Goal: Information Seeking & Learning: Find contact information

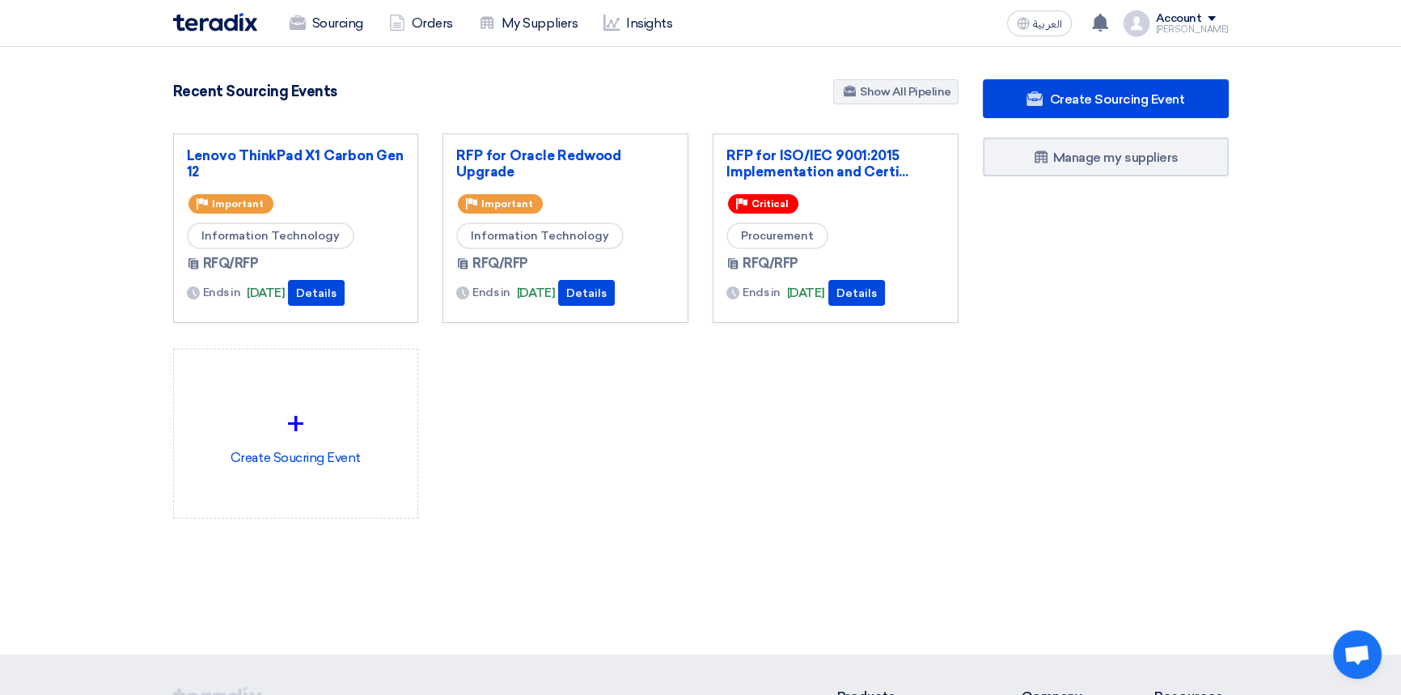
click at [620, 475] on div "Lenovo ThinkPad X1 Carbon Gen 12 Priority Important Information Technology RFQ/…" at bounding box center [566, 338] width 810 height 411
click at [542, 154] on link "RFP for Oracle Redwood Upgrade" at bounding box center [565, 163] width 218 height 32
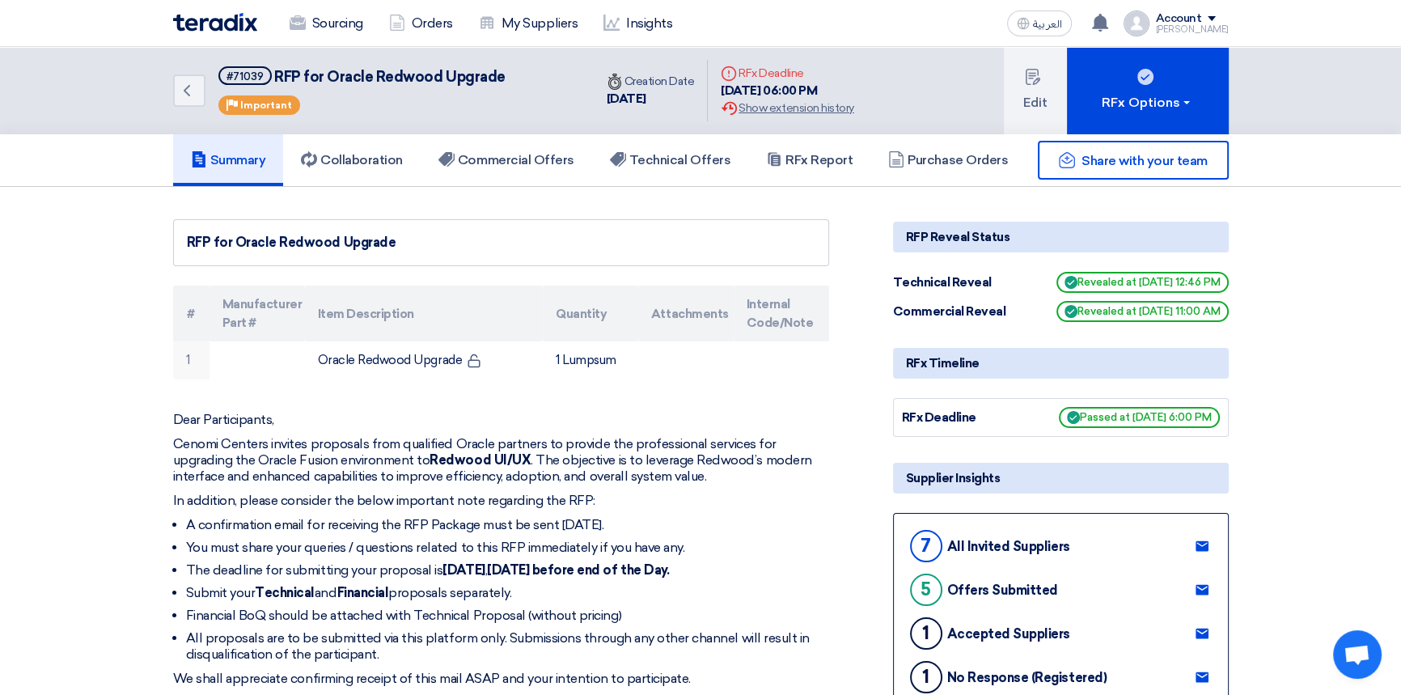
click at [676, 163] on h5 "Technical Offers" at bounding box center [670, 160] width 121 height 16
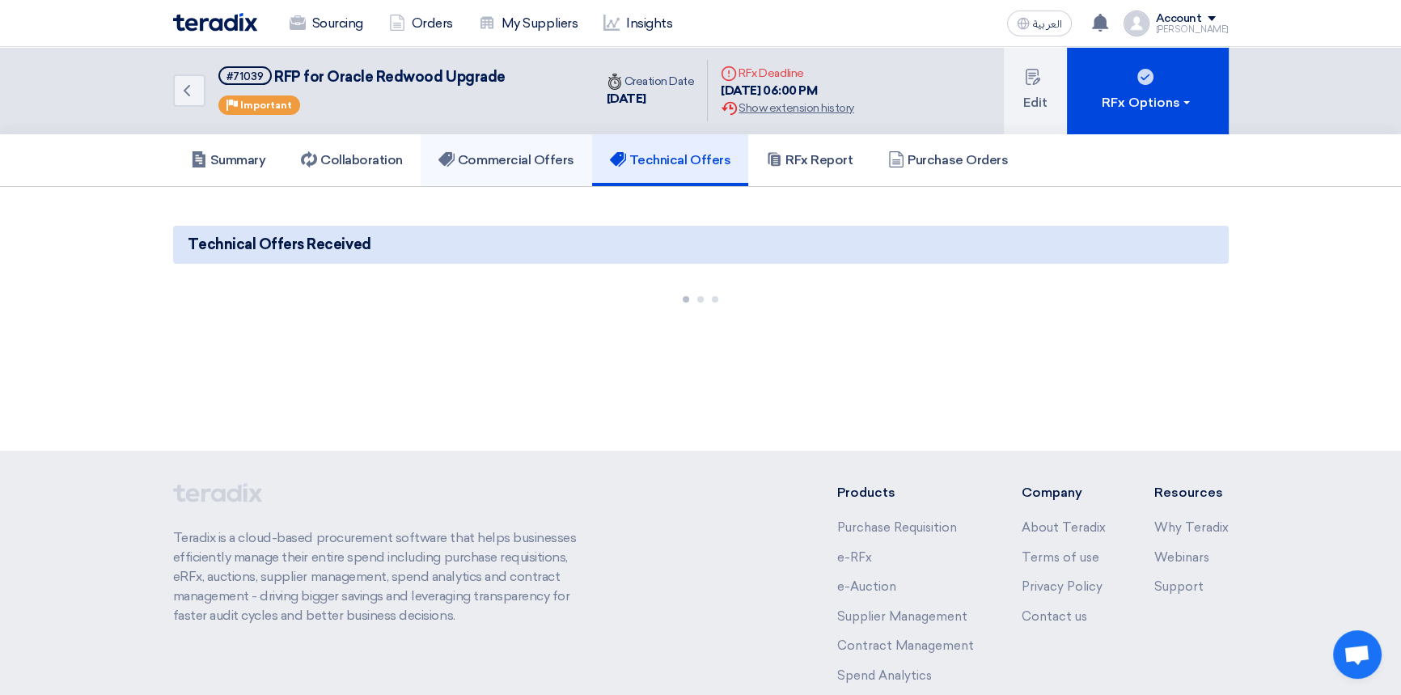
click at [535, 163] on h5 "Commercial Offers" at bounding box center [506, 160] width 136 height 16
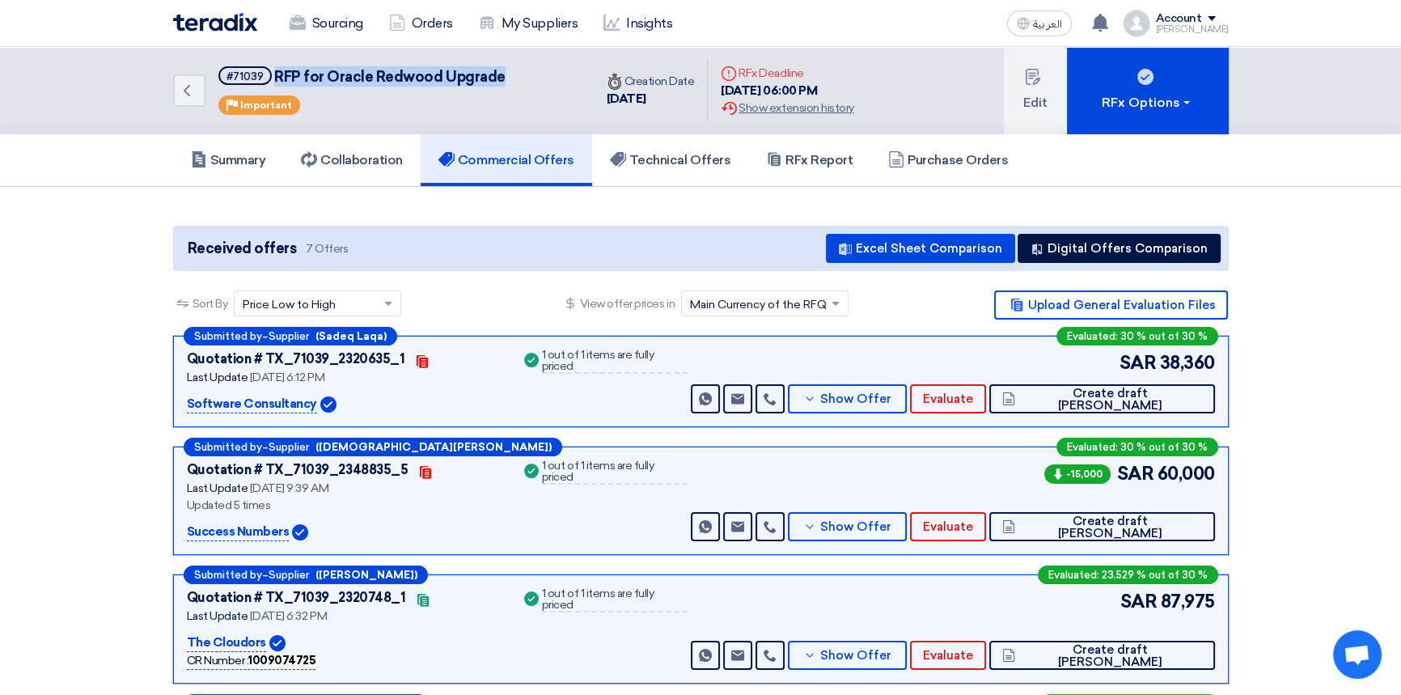
drag, startPoint x: 506, startPoint y: 75, endPoint x: 277, endPoint y: 85, distance: 229.9
click at [275, 82] on div "Back #71039 RFP for Oracle Redwood Upgrade Priority Important" at bounding box center [383, 90] width 421 height 87
copy span "RFP for Oracle Redwood Upgrade"
click at [252, 162] on h5 "Summary" at bounding box center [228, 160] width 75 height 16
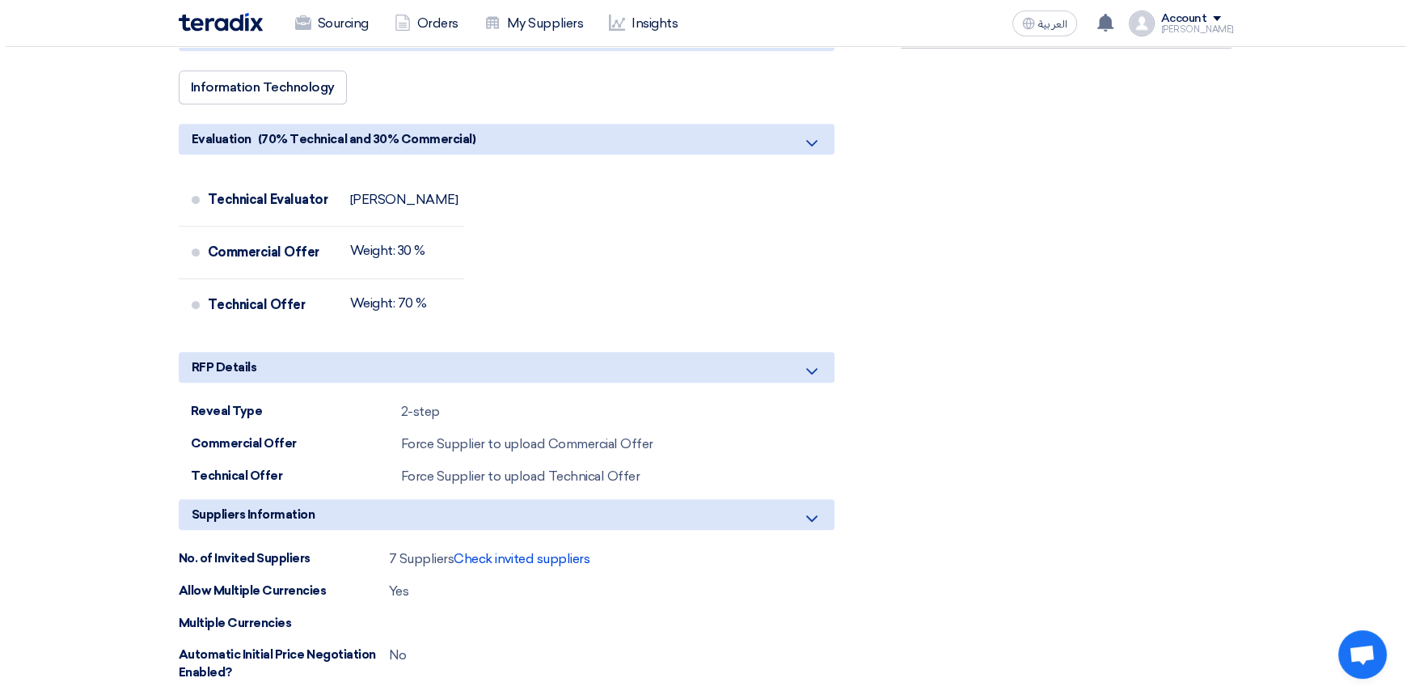
scroll to position [955, 0]
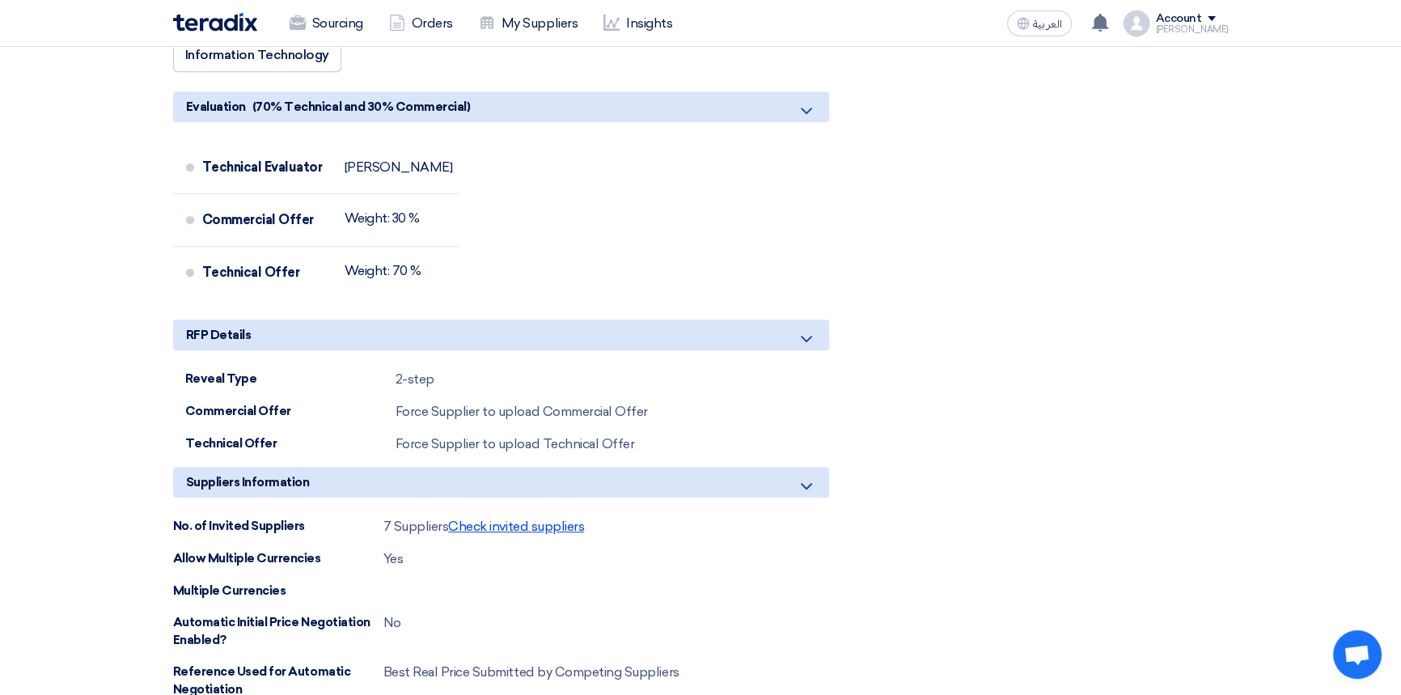
click at [526, 520] on span "Check invited suppliers" at bounding box center [516, 525] width 136 height 15
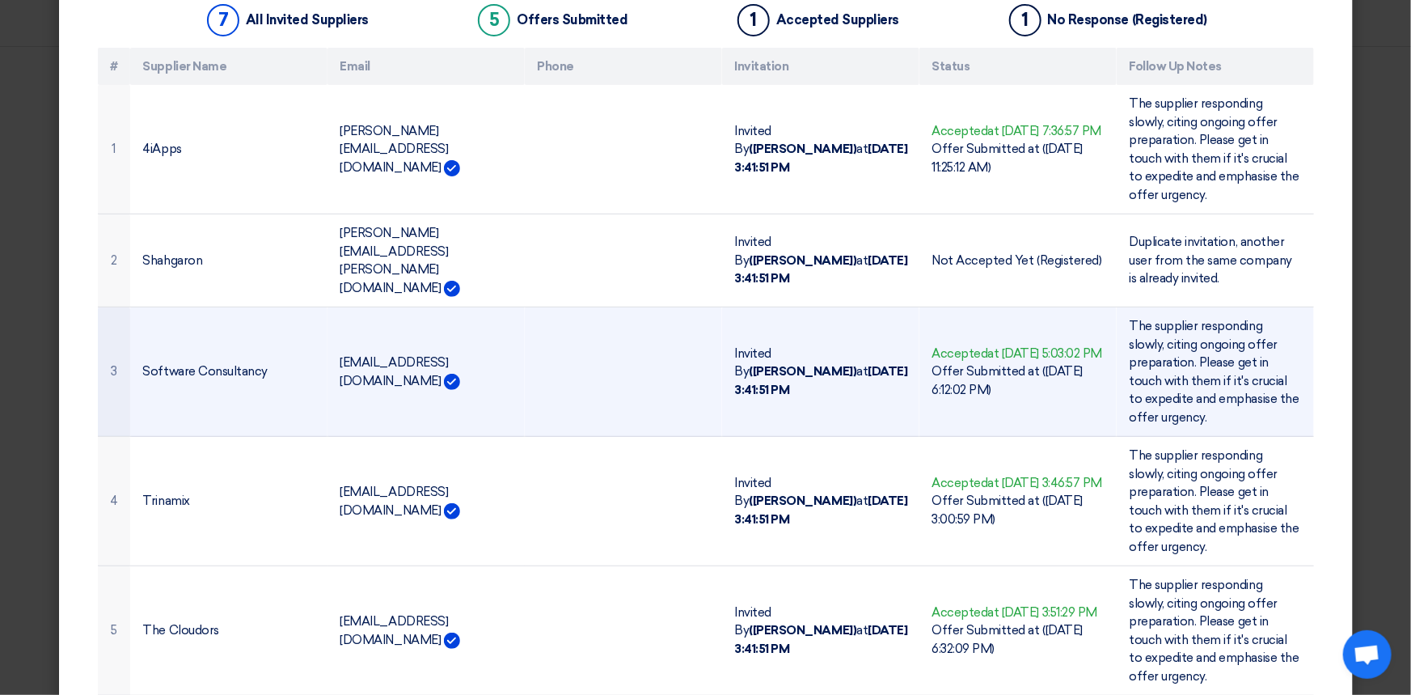
scroll to position [146, 0]
drag, startPoint x: 335, startPoint y: 352, endPoint x: 453, endPoint y: 357, distance: 118.2
click at [453, 357] on td "[EMAIL_ADDRESS][DOMAIN_NAME]" at bounding box center [426, 371] width 197 height 129
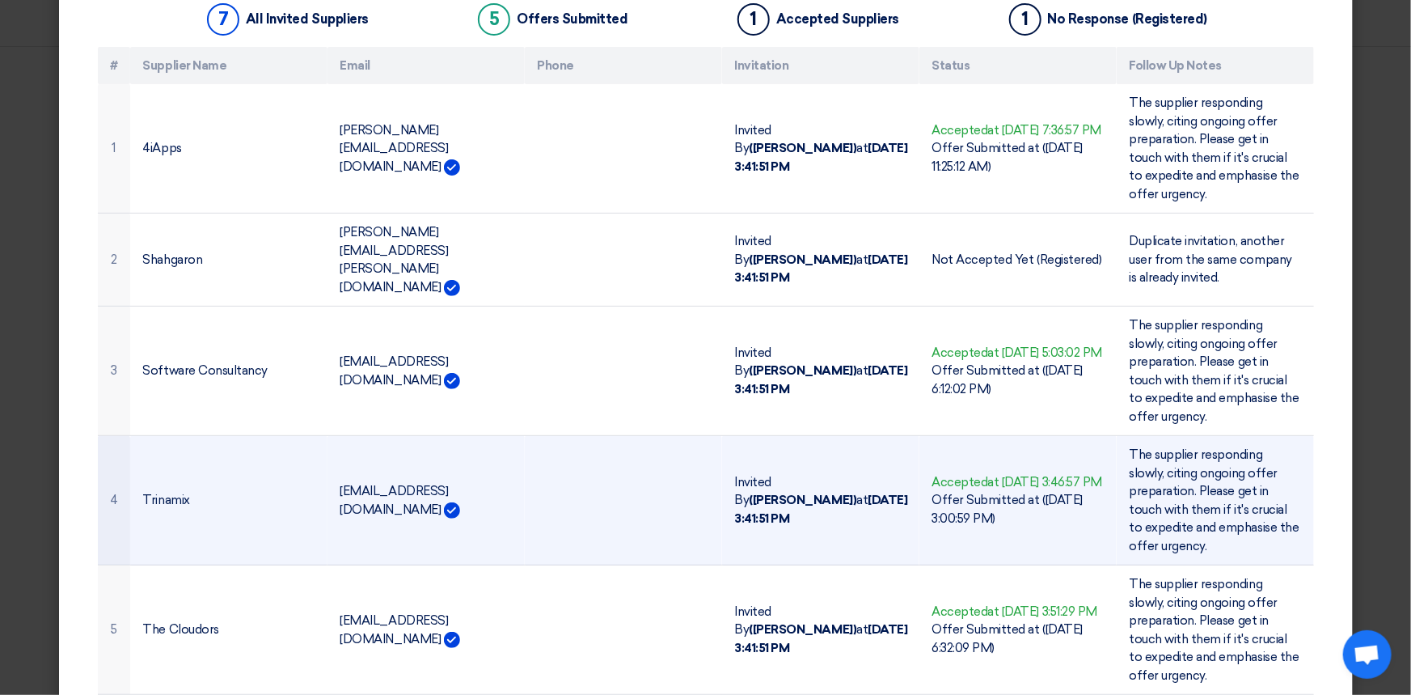
copy td "[EMAIL_ADDRESS][DOMAIN_NAME]"
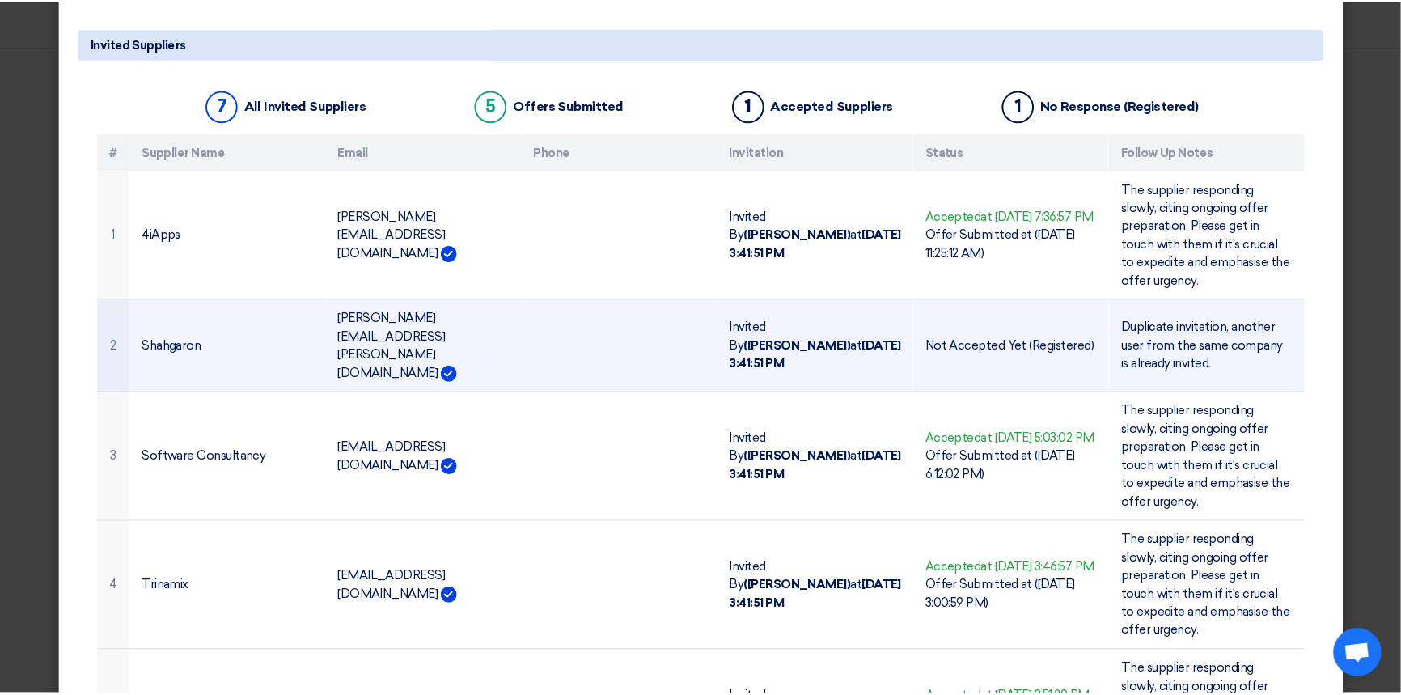
scroll to position [0, 0]
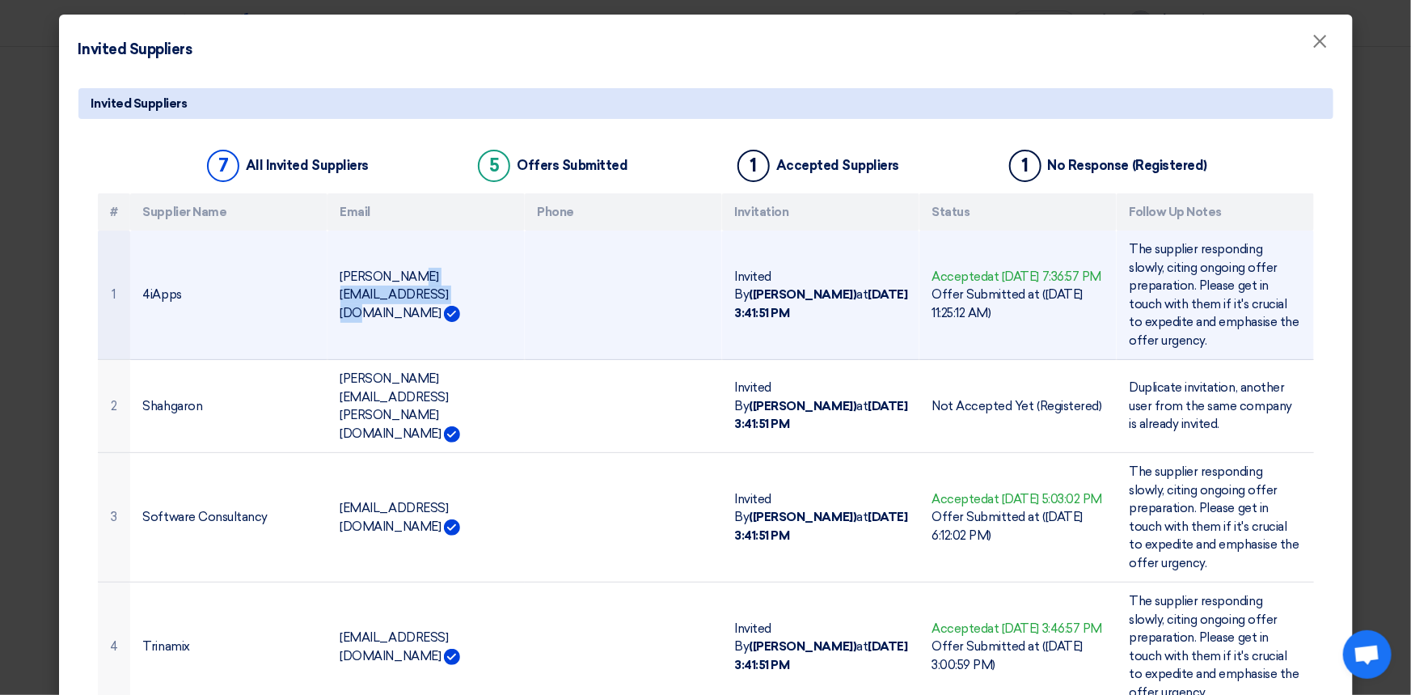
drag, startPoint x: 333, startPoint y: 295, endPoint x: 459, endPoint y: 300, distance: 125.5
click at [459, 300] on td "[PERSON_NAME][EMAIL_ADDRESS][DOMAIN_NAME]" at bounding box center [426, 295] width 197 height 129
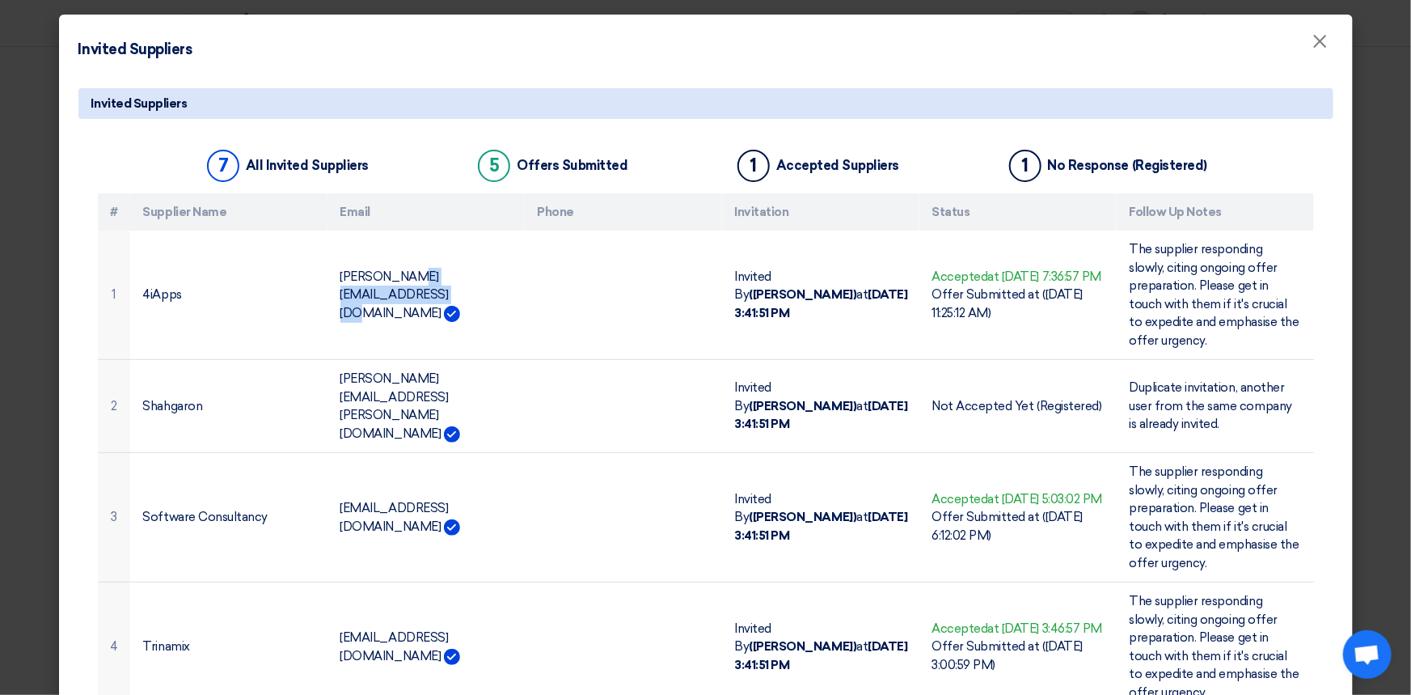
copy td "[PERSON_NAME][EMAIL_ADDRESS][DOMAIN_NAME]"
click at [1319, 41] on span "×" at bounding box center [1321, 45] width 16 height 32
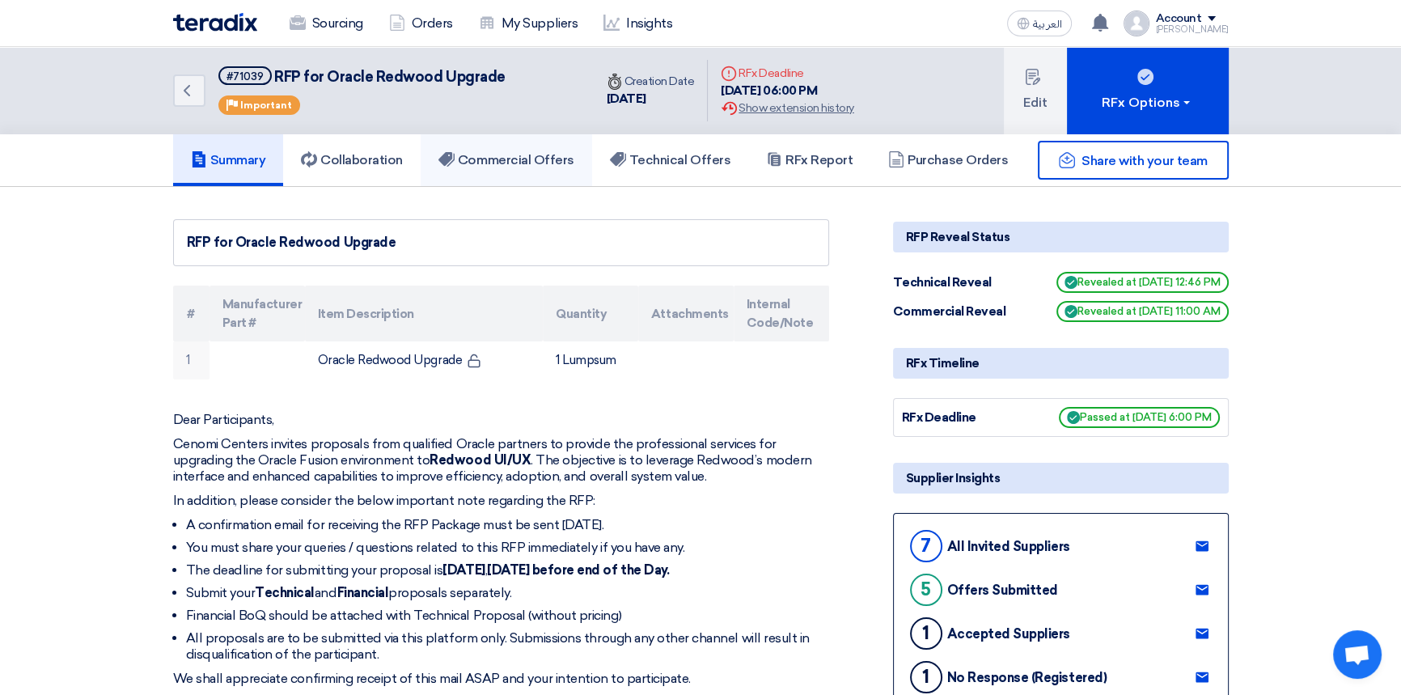
click at [477, 152] on h5 "Commercial Offers" at bounding box center [506, 160] width 136 height 16
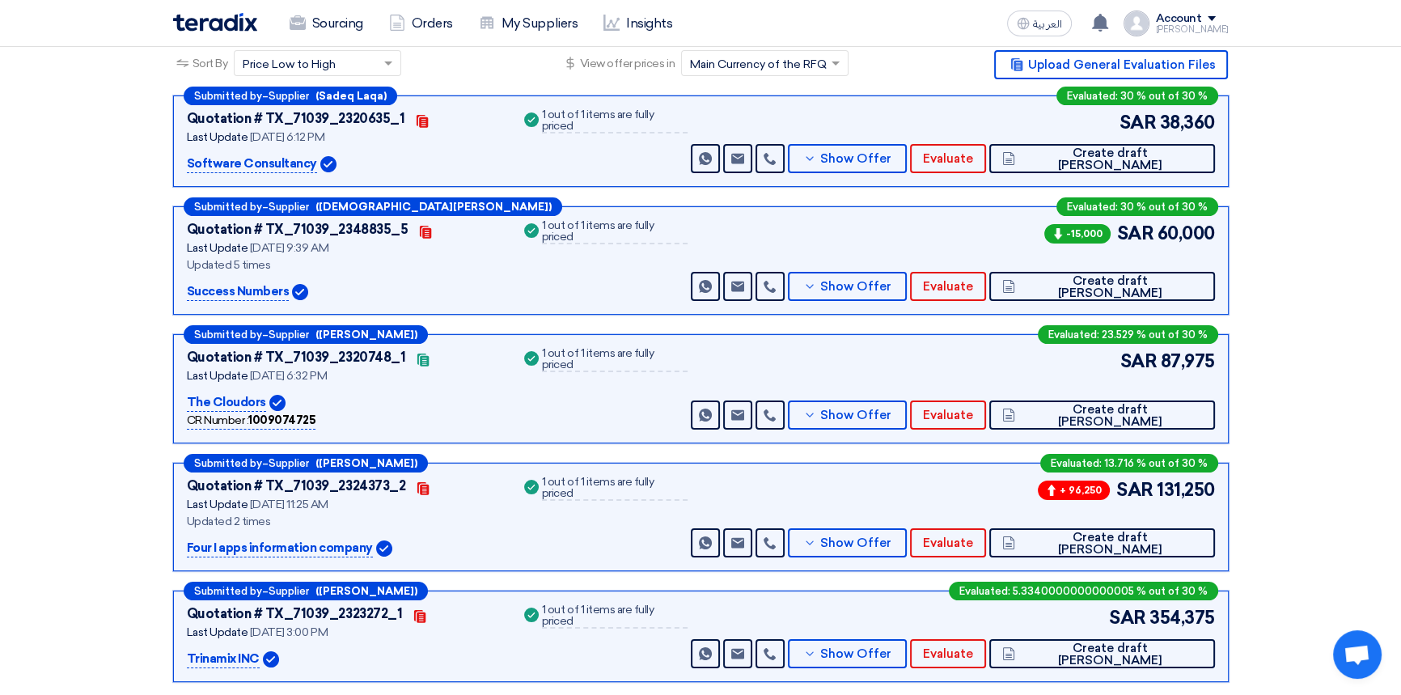
scroll to position [294, 0]
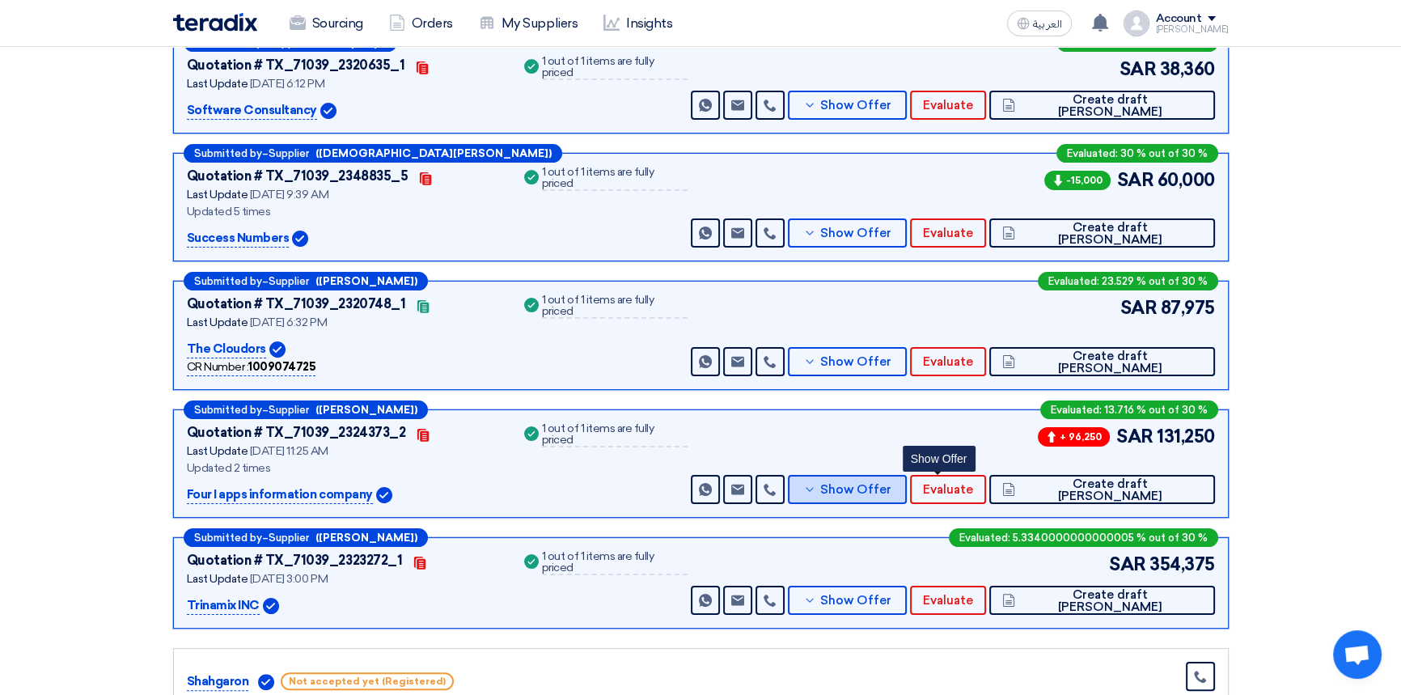
click at [891, 491] on span "Show Offer" at bounding box center [855, 490] width 71 height 12
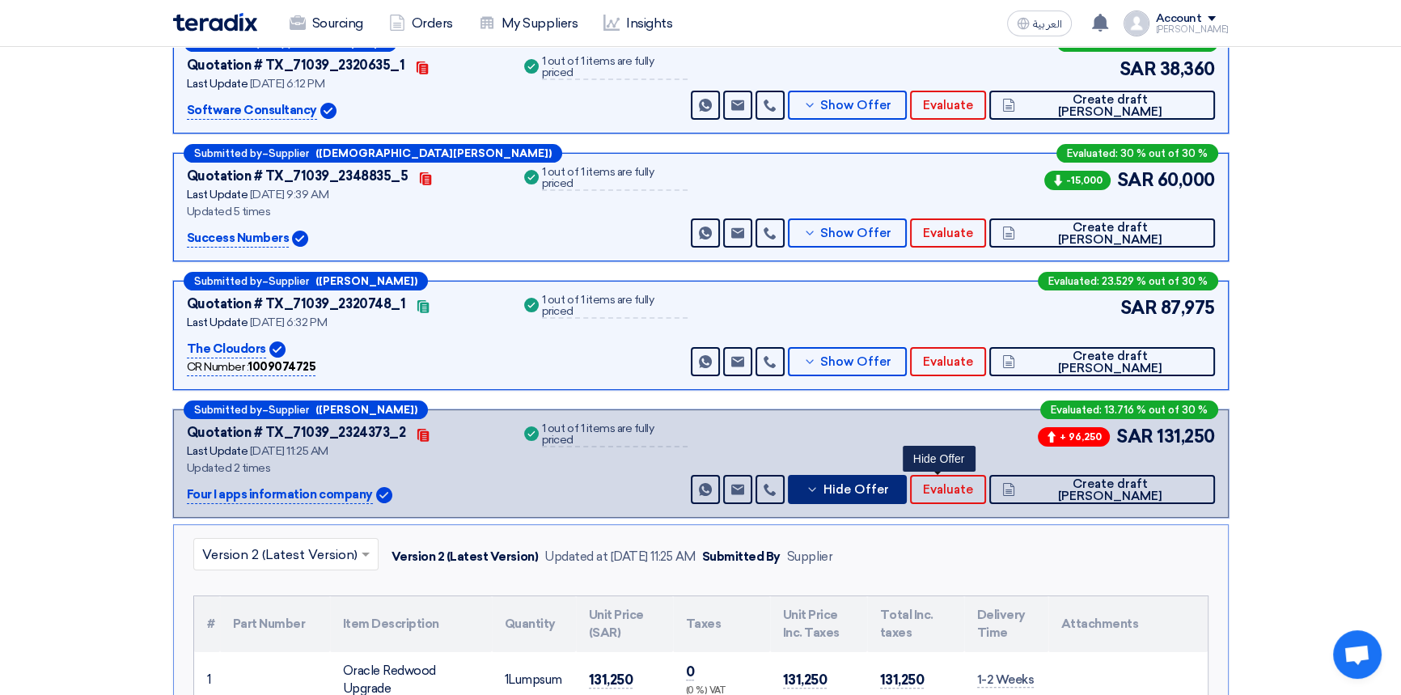
click at [888, 491] on span "Hide Offer" at bounding box center [856, 490] width 66 height 12
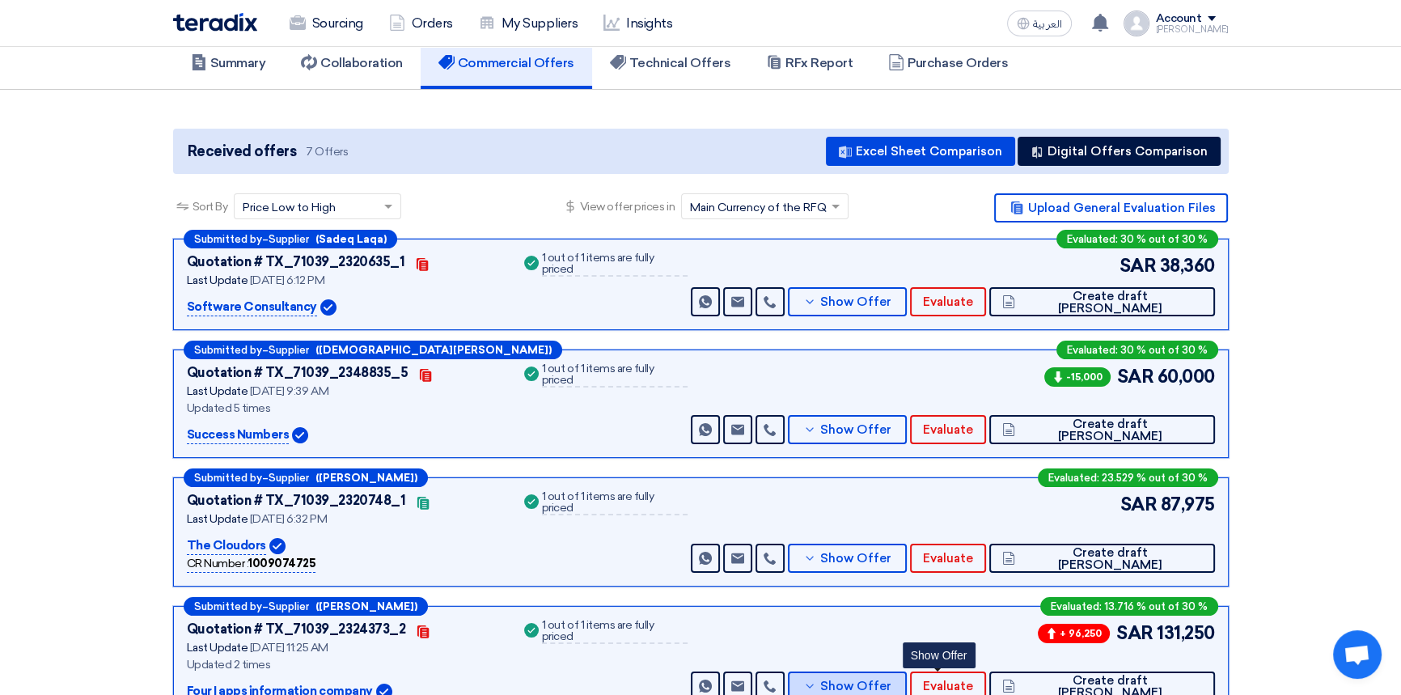
scroll to position [0, 0]
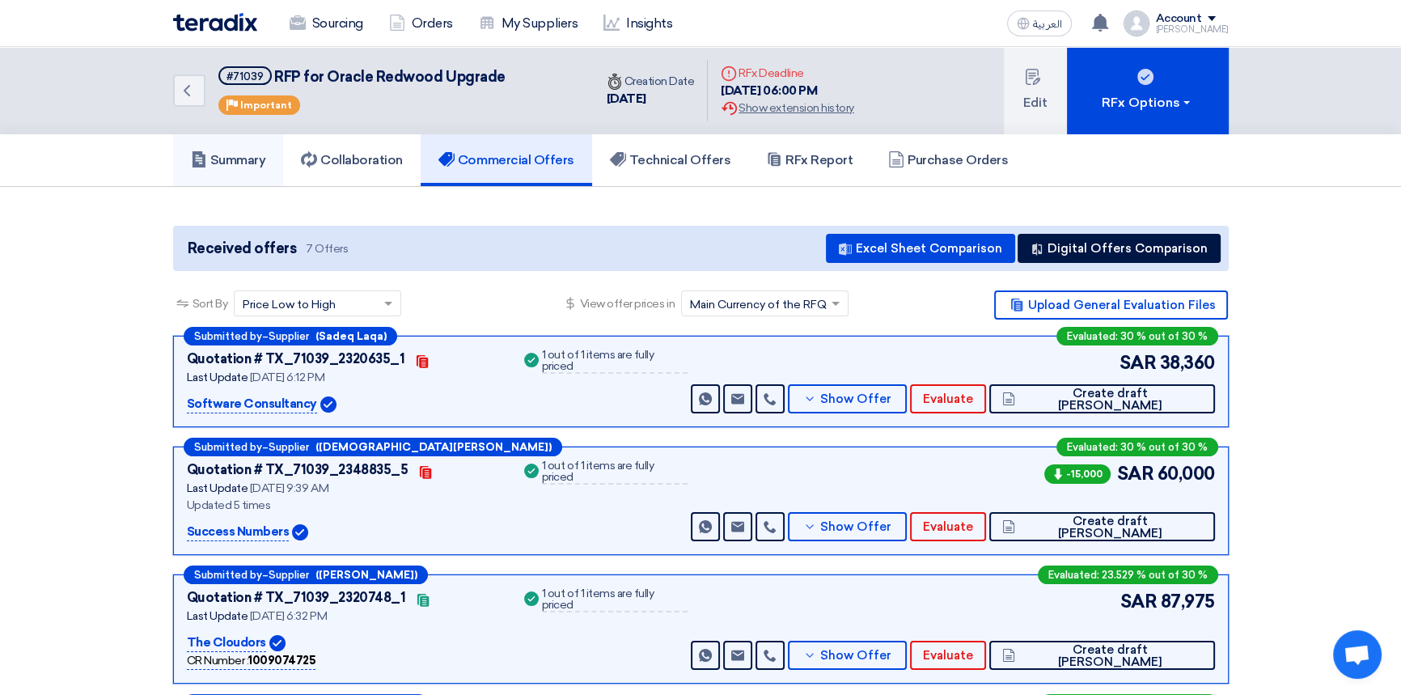
click at [233, 157] on h5 "Summary" at bounding box center [228, 160] width 75 height 16
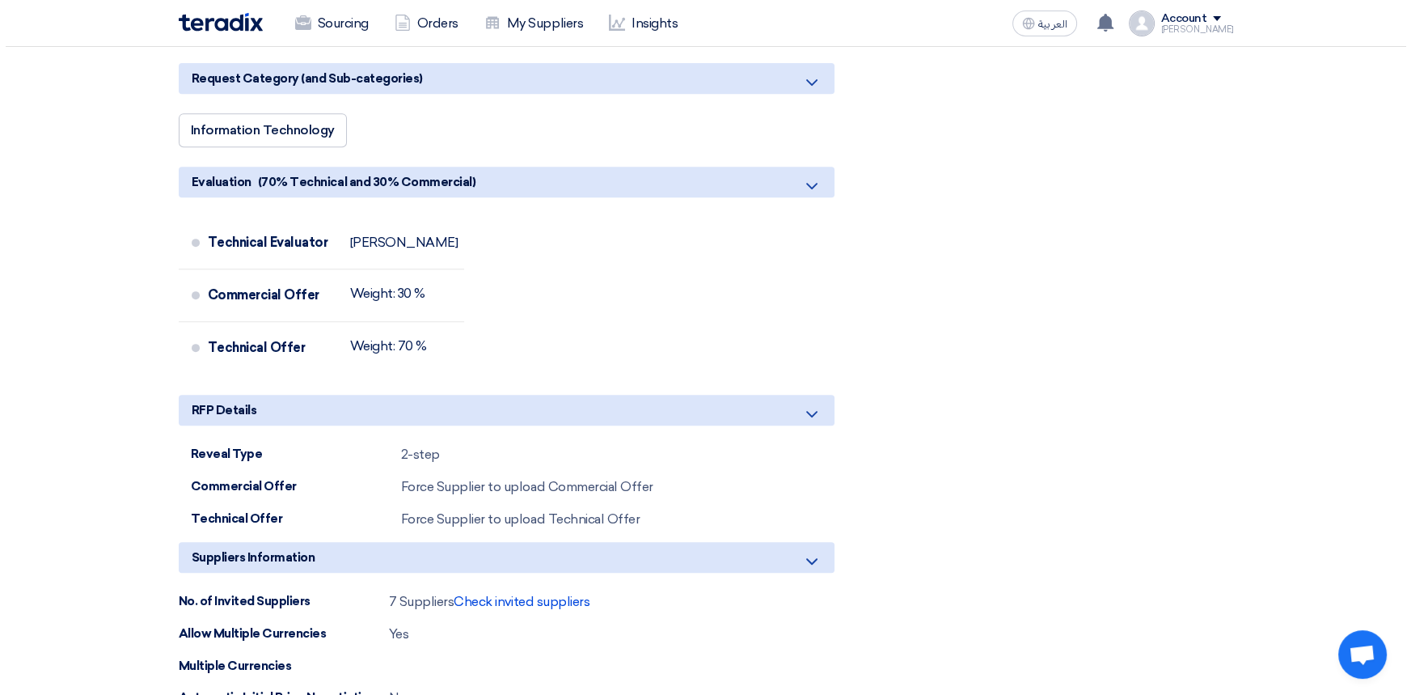
scroll to position [882, 0]
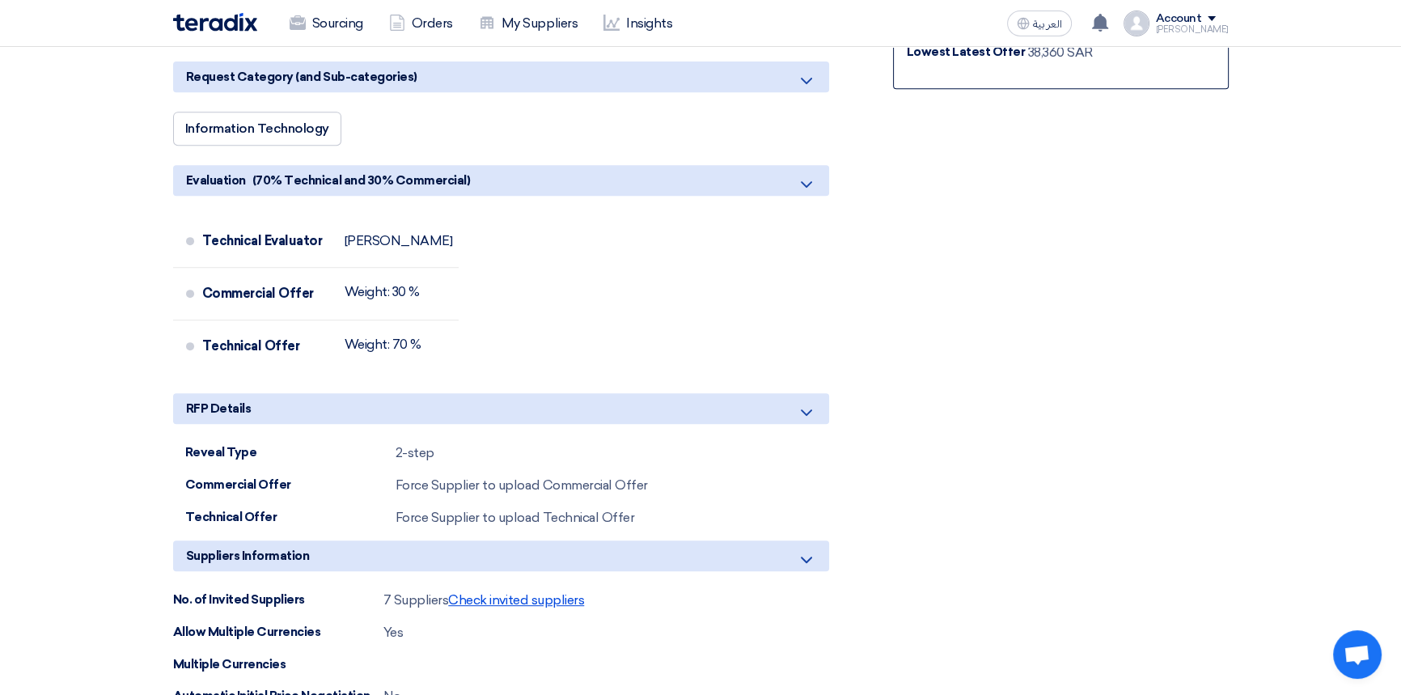
click at [523, 599] on span "Check invited suppliers" at bounding box center [516, 599] width 136 height 15
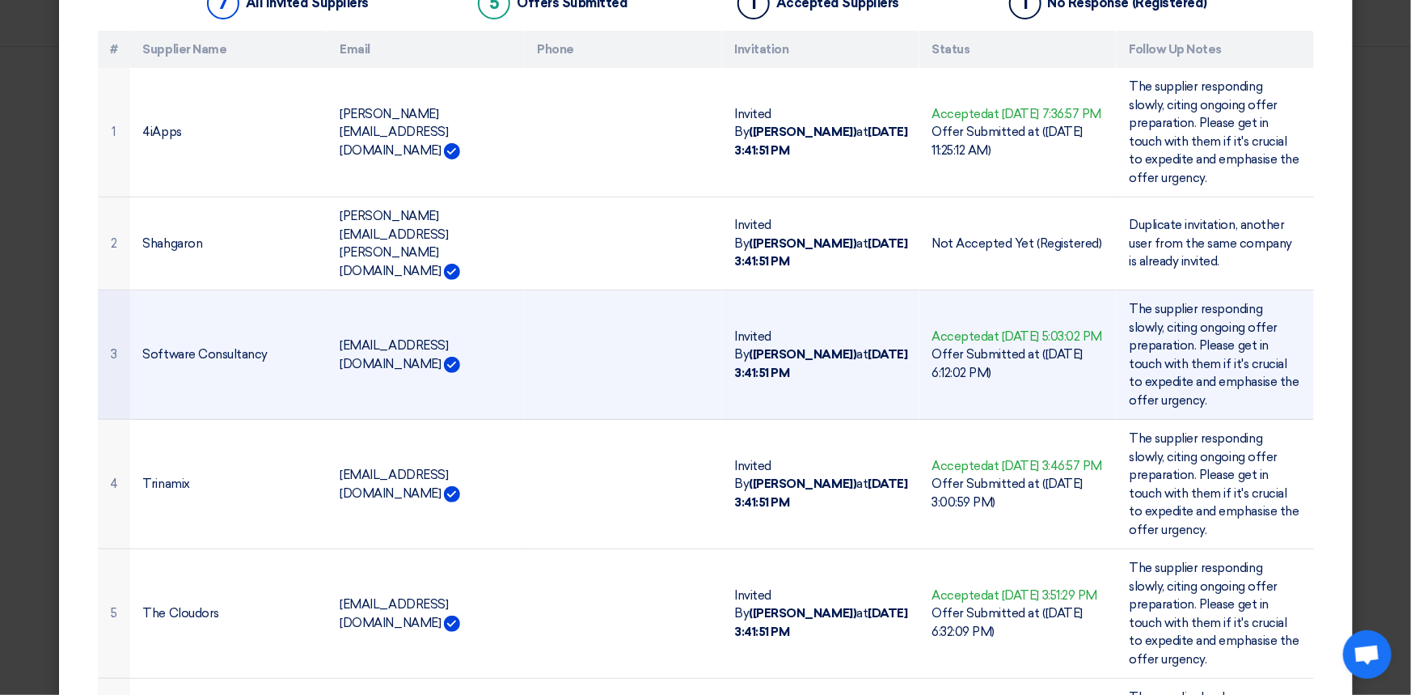
scroll to position [294, 0]
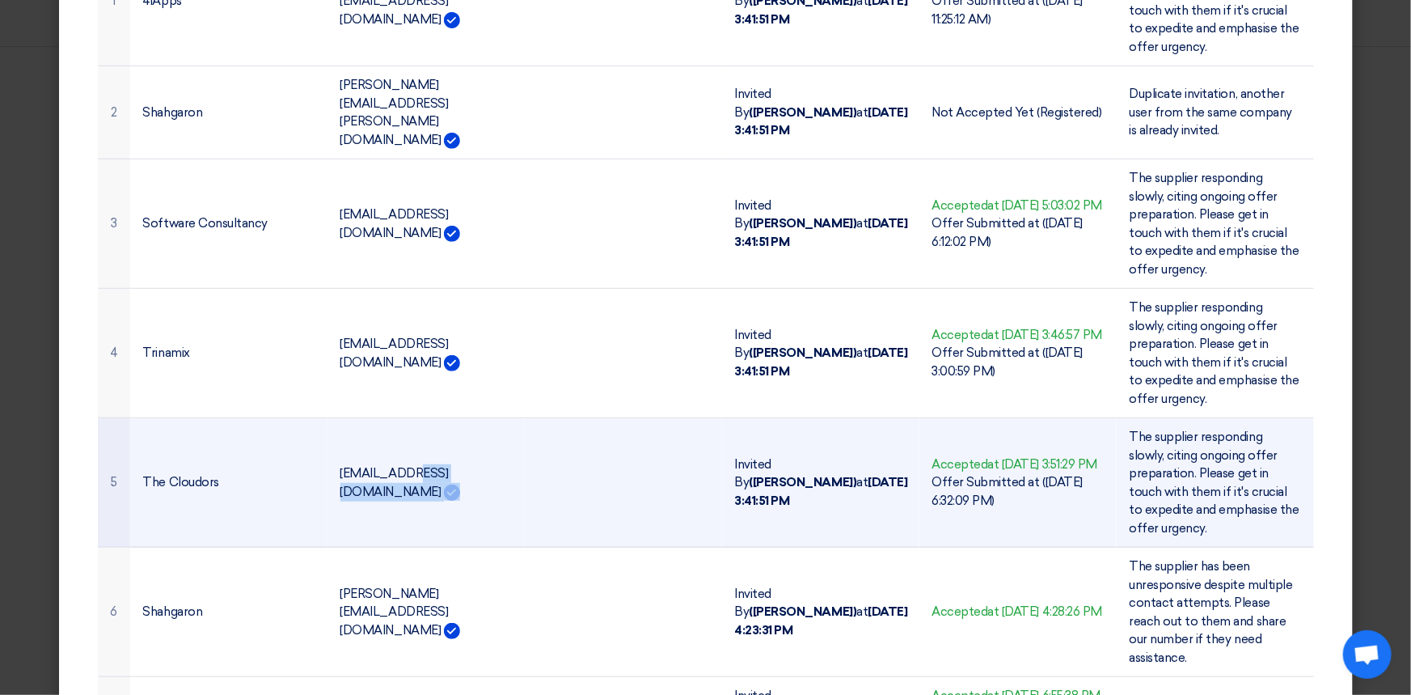
drag, startPoint x: 520, startPoint y: 455, endPoint x: 336, endPoint y: 456, distance: 183.6
click at [336, 456] on tr "5 The Cloudors [EMAIL_ADDRESS][DOMAIN_NAME] Invited By ([PERSON_NAME]) at [DATE…" at bounding box center [706, 482] width 1216 height 129
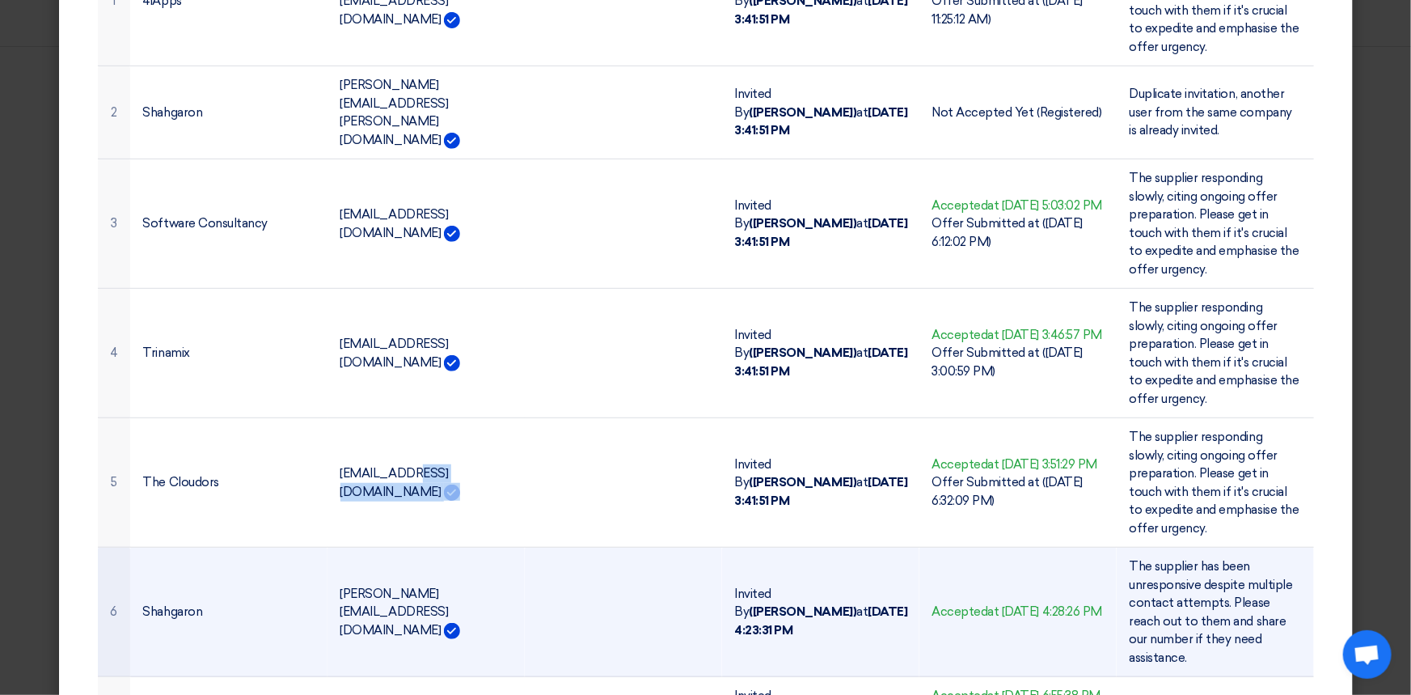
copy tr "[EMAIL_ADDRESS][DOMAIN_NAME]"
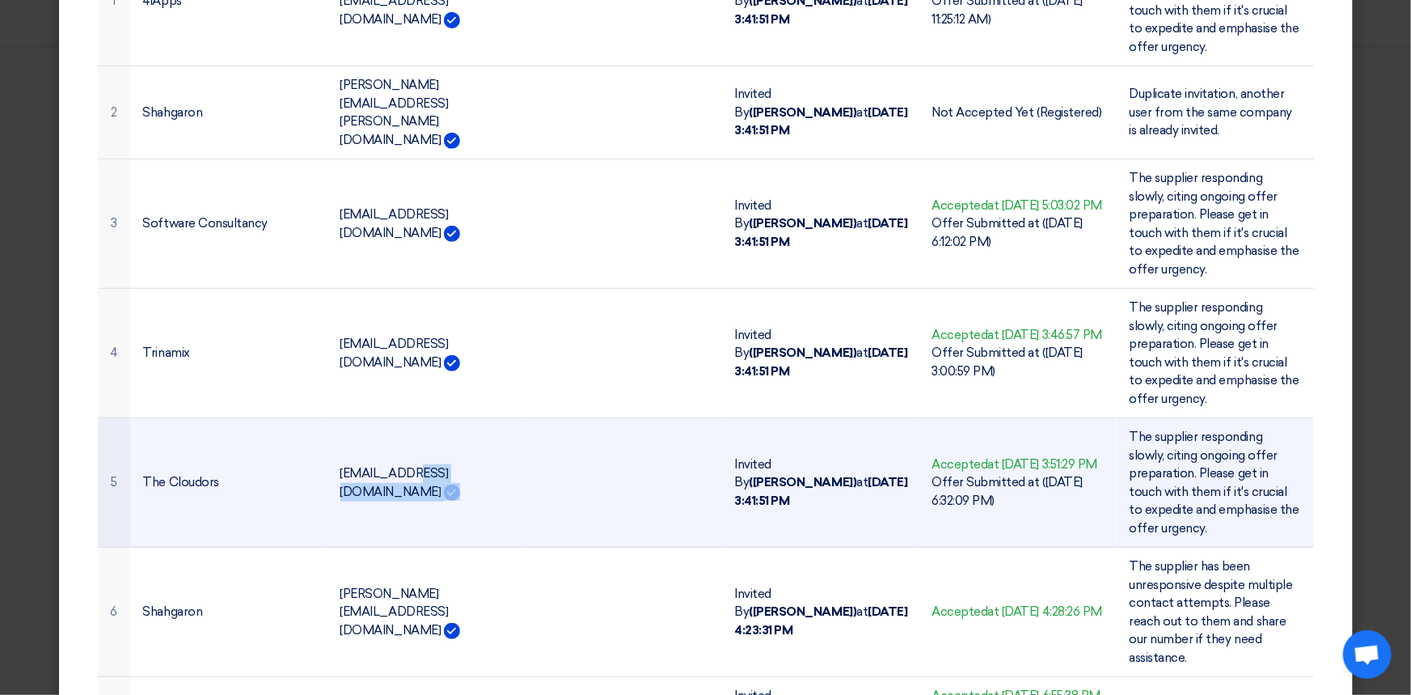
click at [517, 463] on td "[EMAIL_ADDRESS][DOMAIN_NAME]" at bounding box center [426, 482] width 197 height 129
drag, startPoint x: 517, startPoint y: 456, endPoint x: 336, endPoint y: 451, distance: 180.4
click at [336, 451] on td "[EMAIL_ADDRESS][DOMAIN_NAME]" at bounding box center [426, 482] width 197 height 129
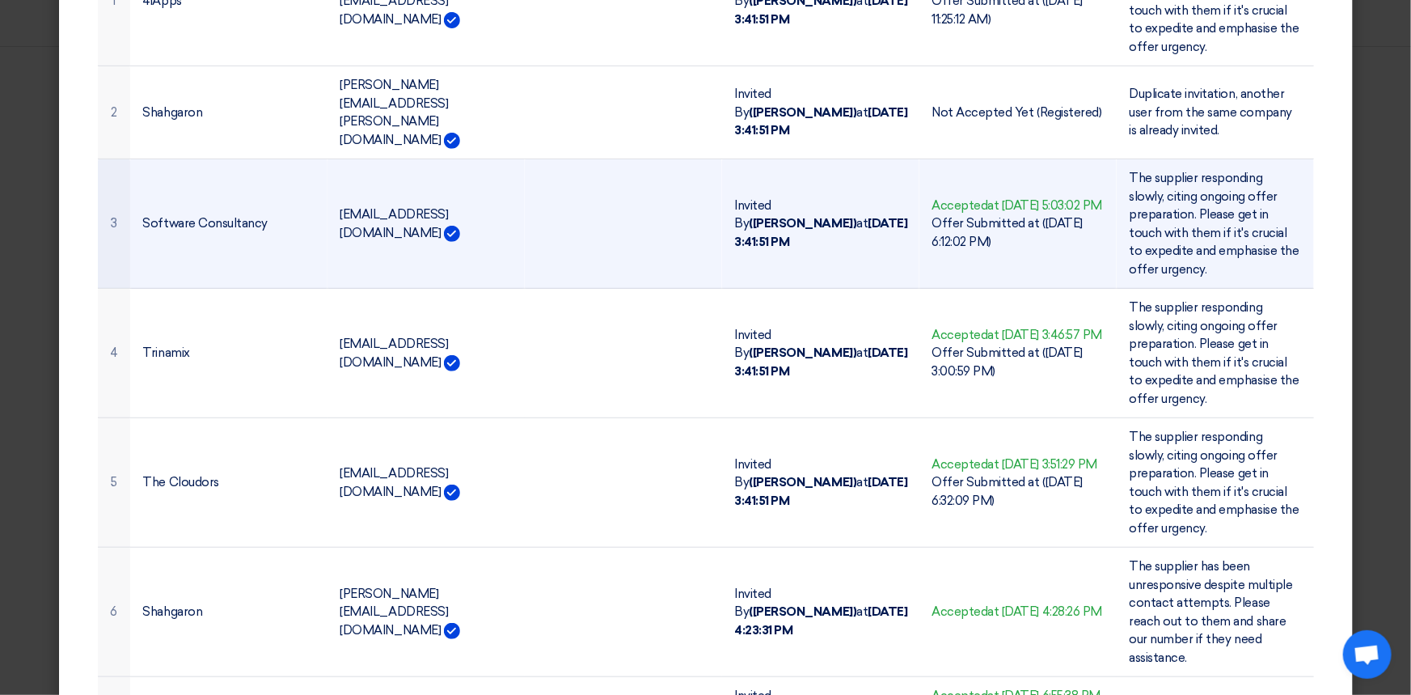
copy td "[EMAIL_ADDRESS][DOMAIN_NAME]"
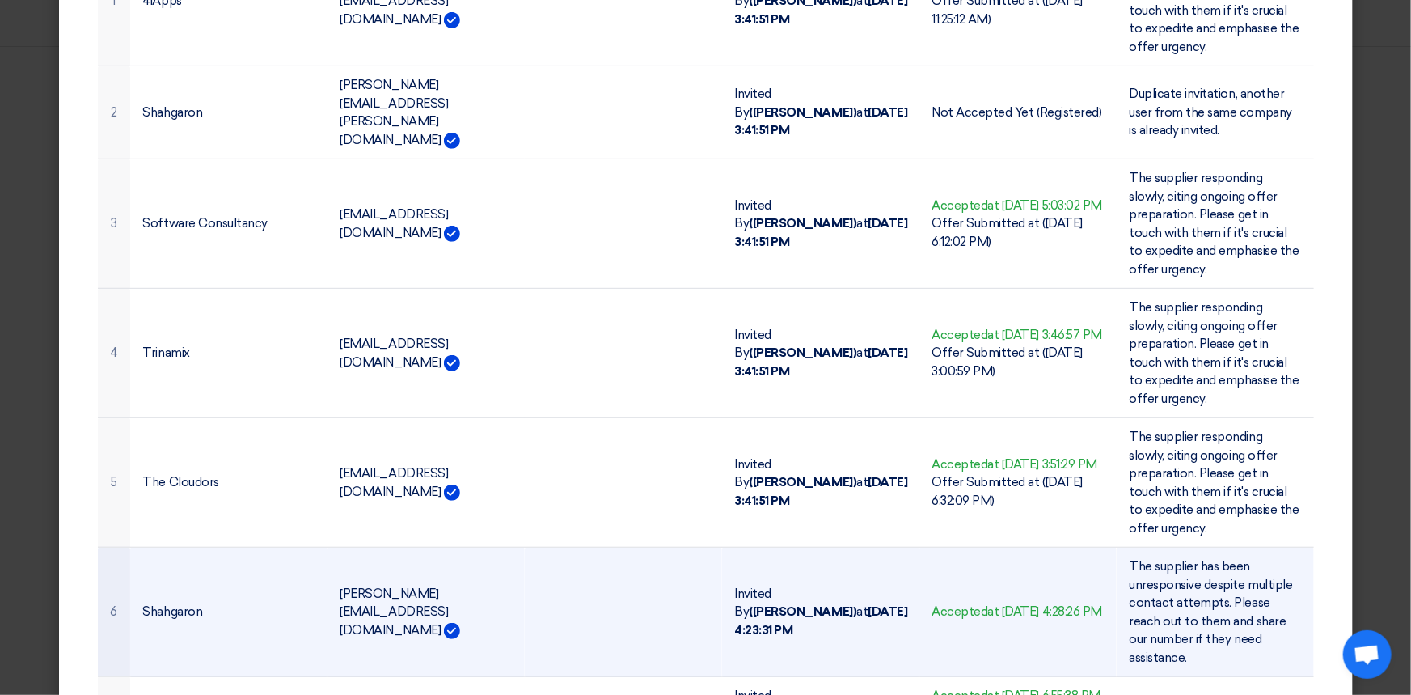
click at [194, 584] on td "Shahgaron" at bounding box center [228, 612] width 197 height 129
drag, startPoint x: 453, startPoint y: 582, endPoint x: 328, endPoint y: 586, distance: 125.4
click at [328, 586] on td "[PERSON_NAME][EMAIL_ADDRESS][DOMAIN_NAME]" at bounding box center [426, 612] width 197 height 129
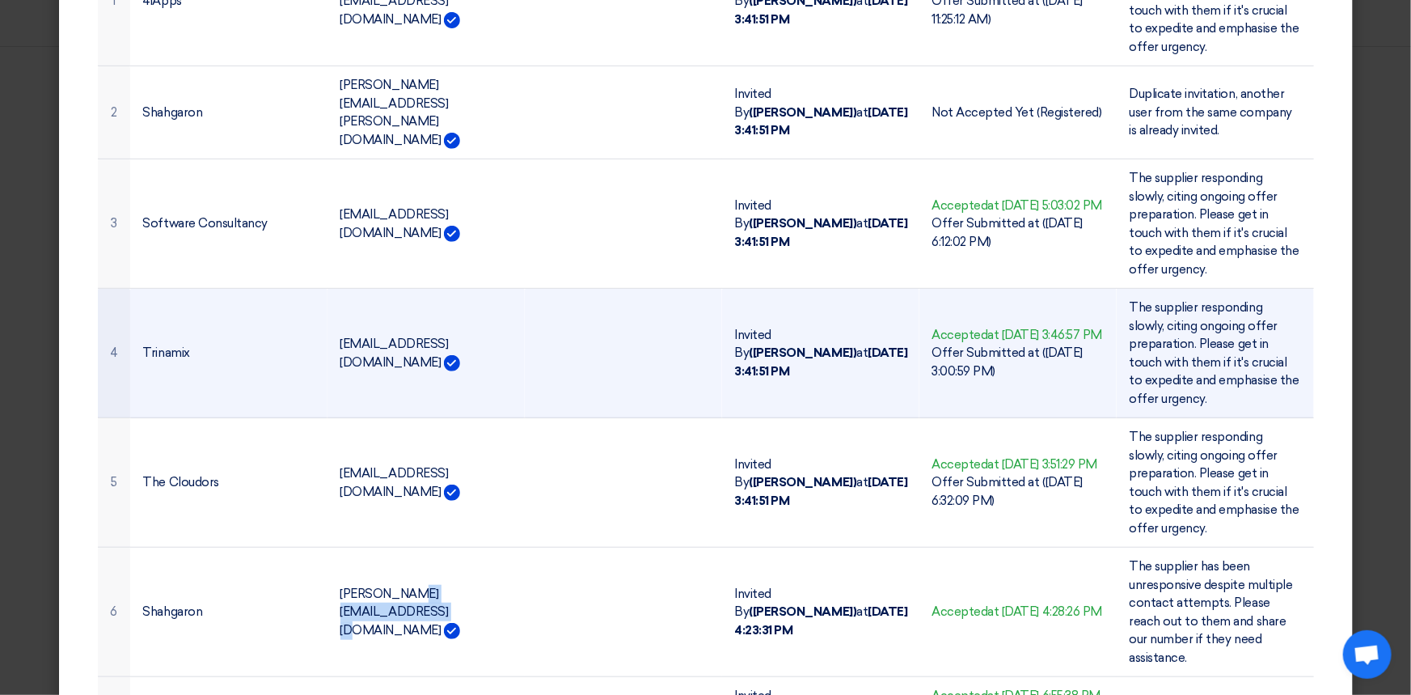
copy td "[PERSON_NAME][EMAIL_ADDRESS][DOMAIN_NAME]"
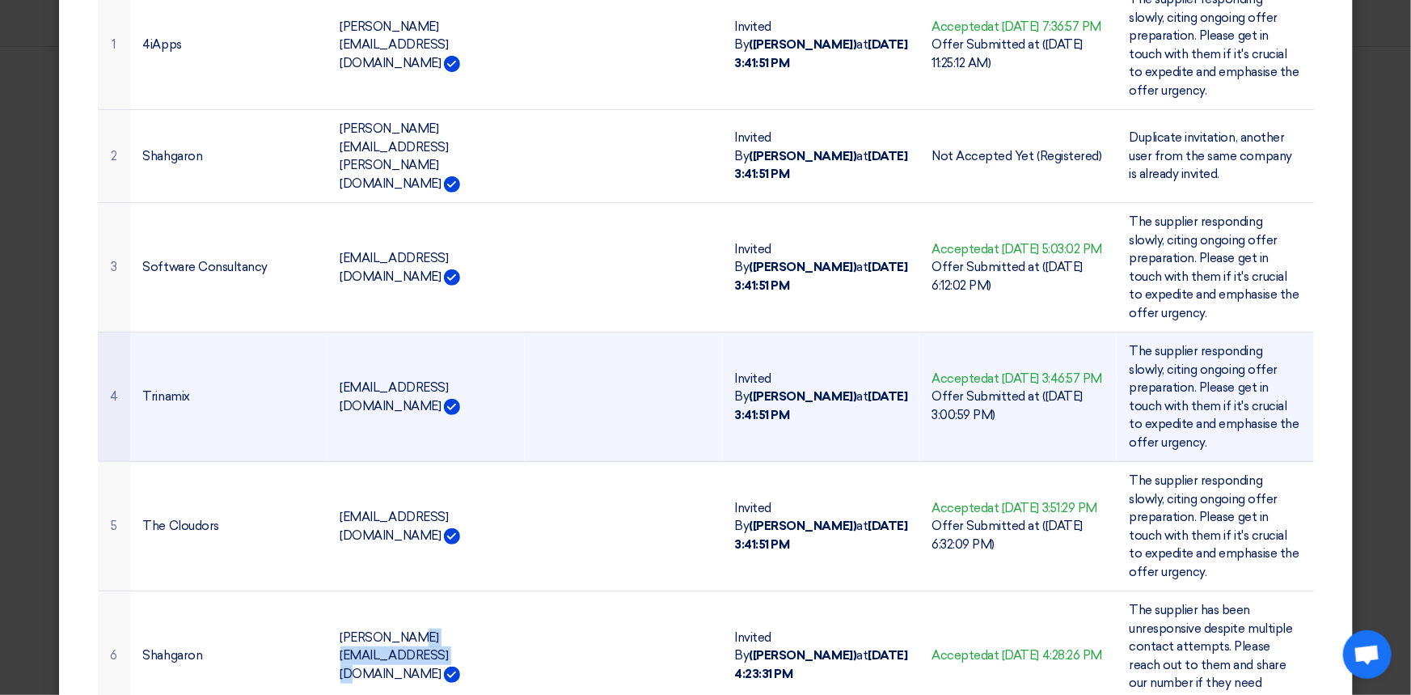
scroll to position [249, 0]
drag, startPoint x: 502, startPoint y: 366, endPoint x: 333, endPoint y: 365, distance: 169.0
click at [333, 365] on td "[EMAIL_ADDRESS][DOMAIN_NAME]" at bounding box center [426, 397] width 197 height 129
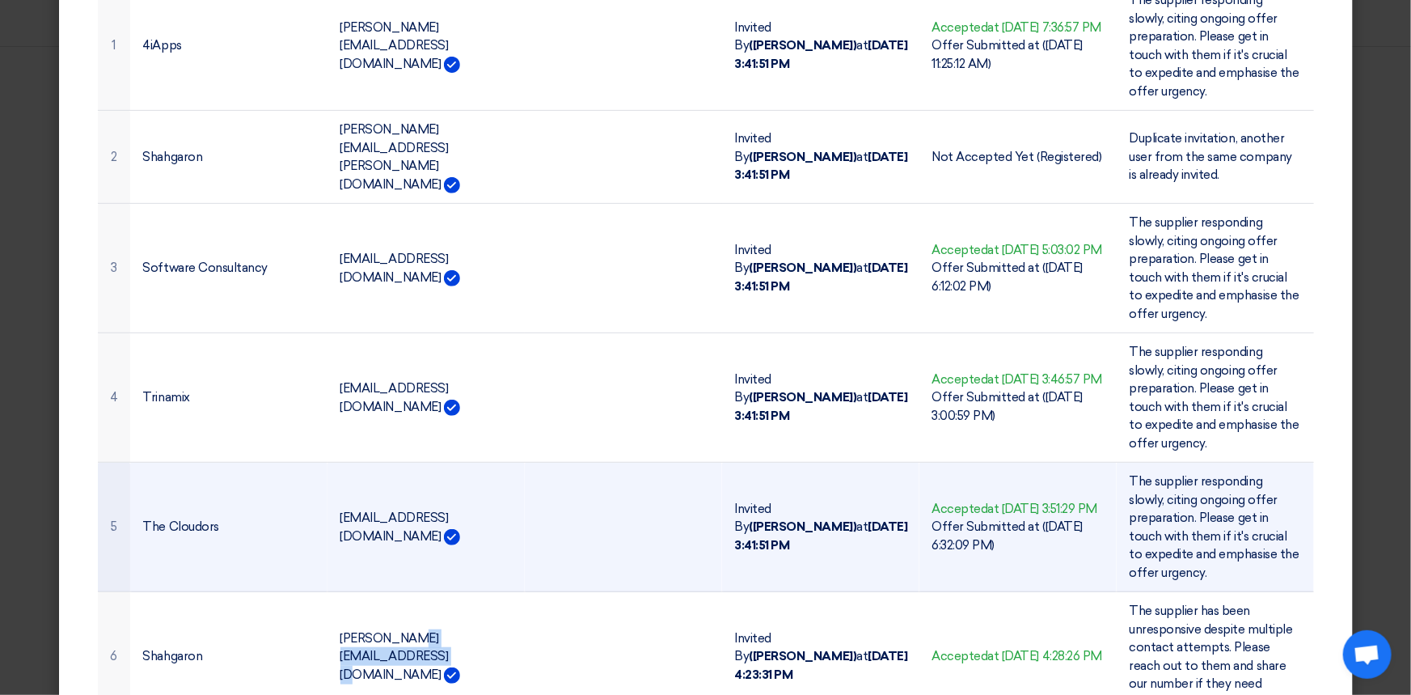
copy td "[EMAIL_ADDRESS][DOMAIN_NAME]"
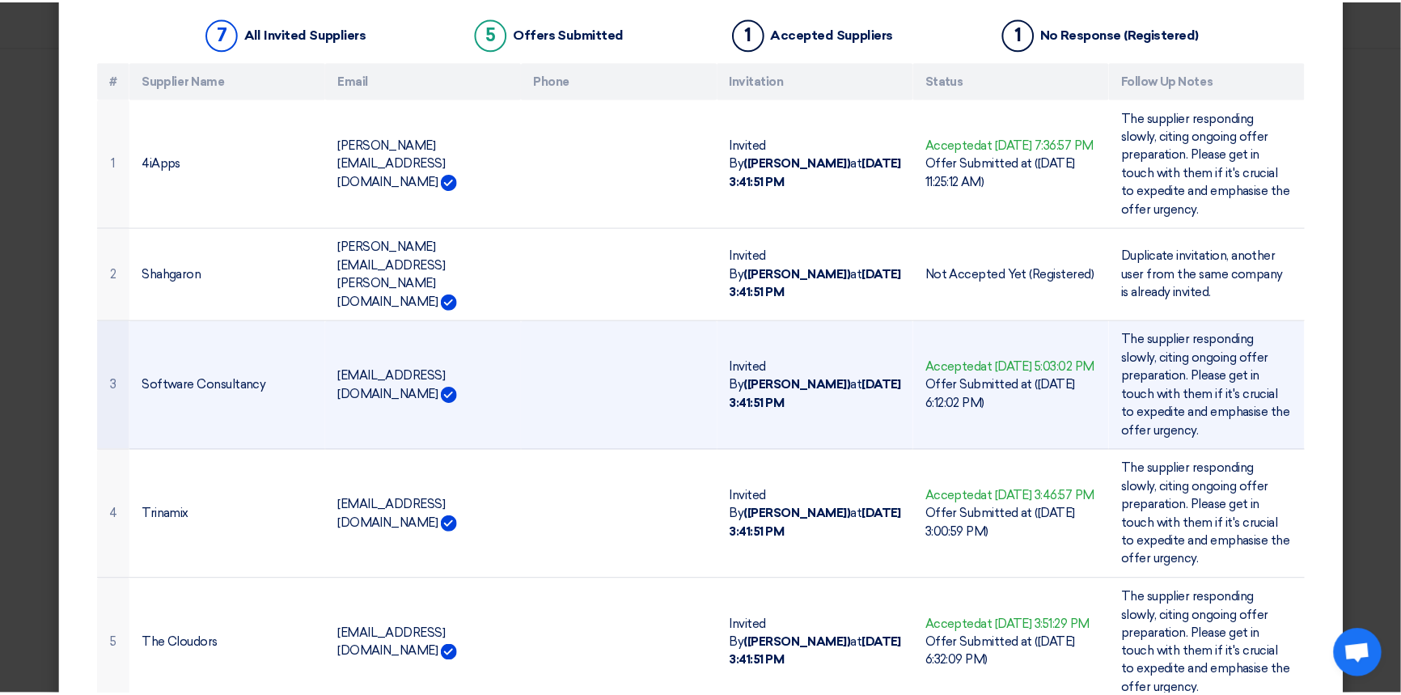
scroll to position [0, 0]
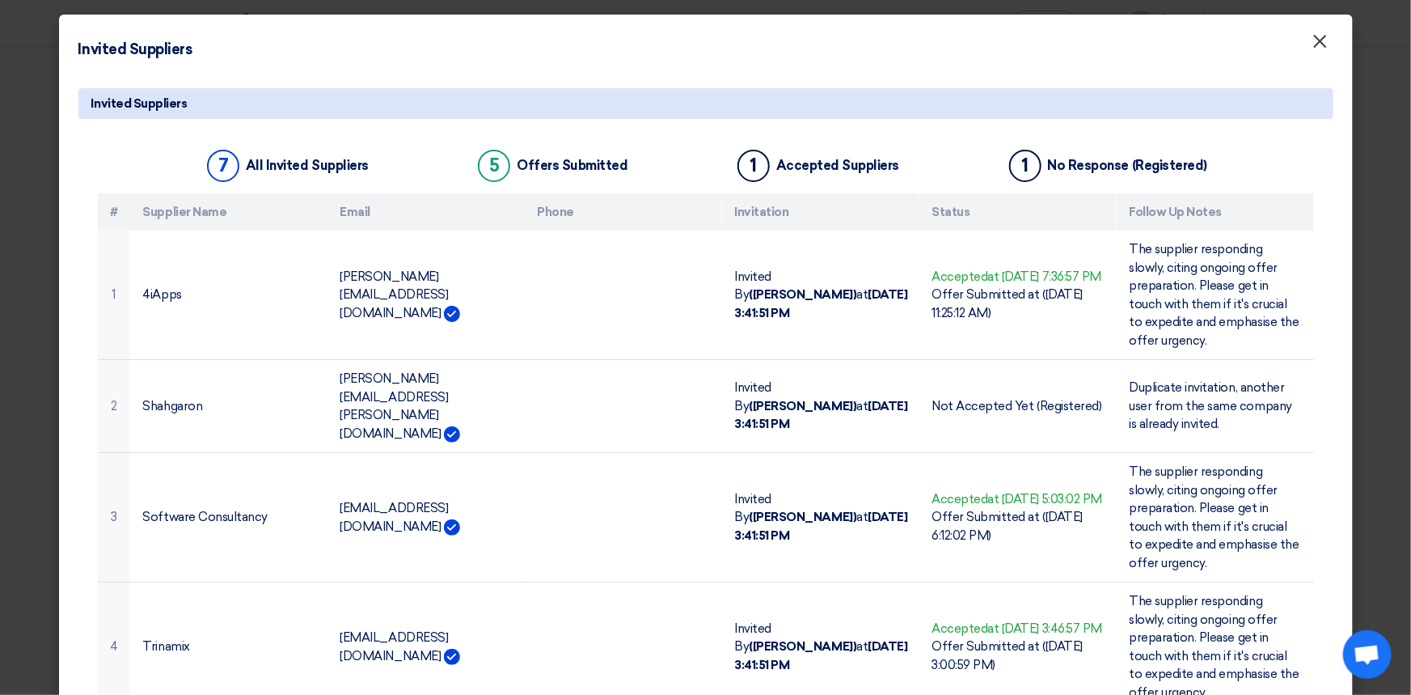
click at [1318, 45] on span "×" at bounding box center [1321, 45] width 16 height 32
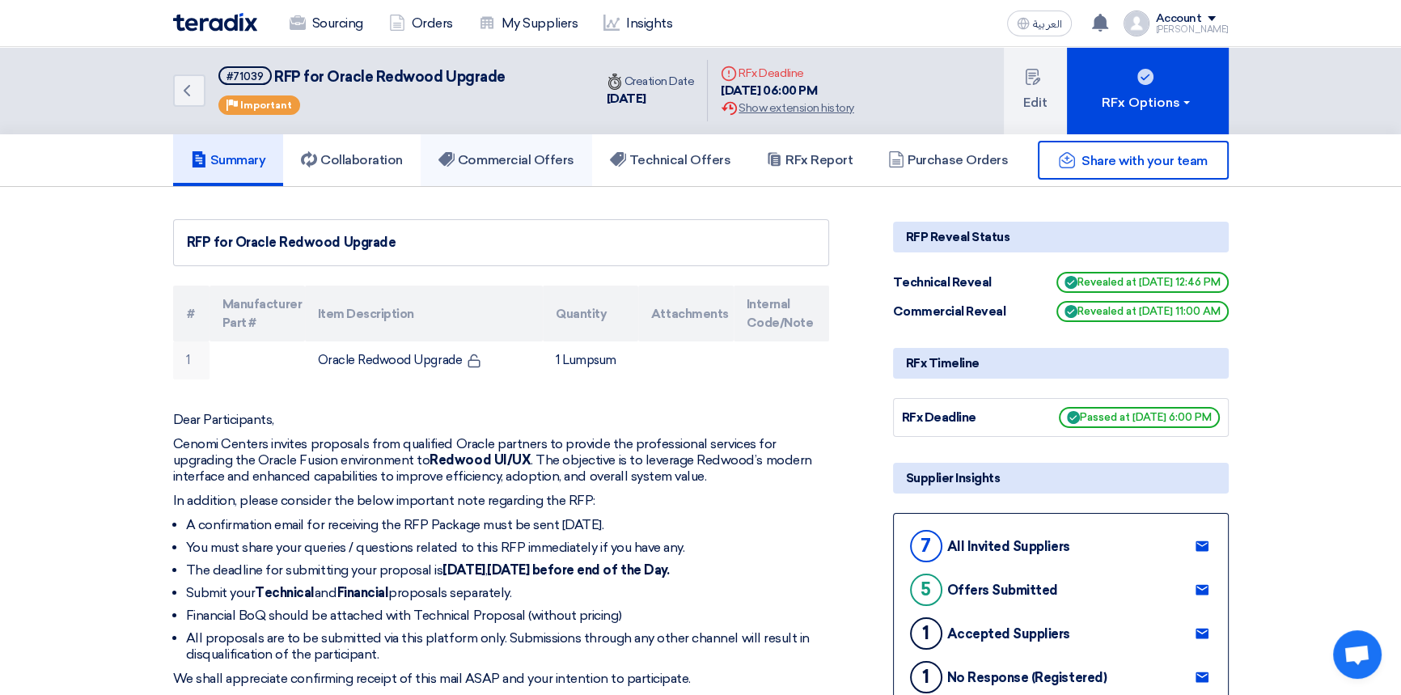
click at [475, 146] on link "Commercial Offers" at bounding box center [506, 160] width 171 height 52
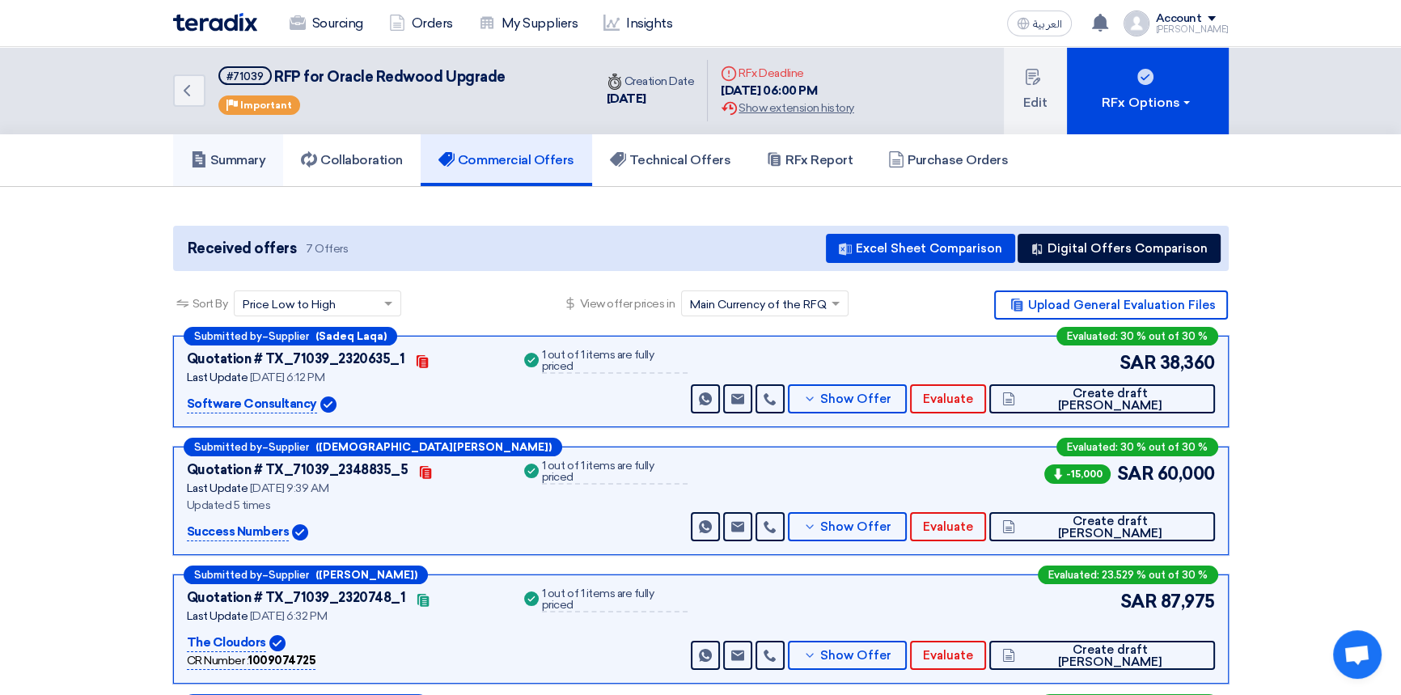
click at [208, 152] on h5 "Summary" at bounding box center [228, 160] width 75 height 16
